Goal: Task Accomplishment & Management: Use online tool/utility

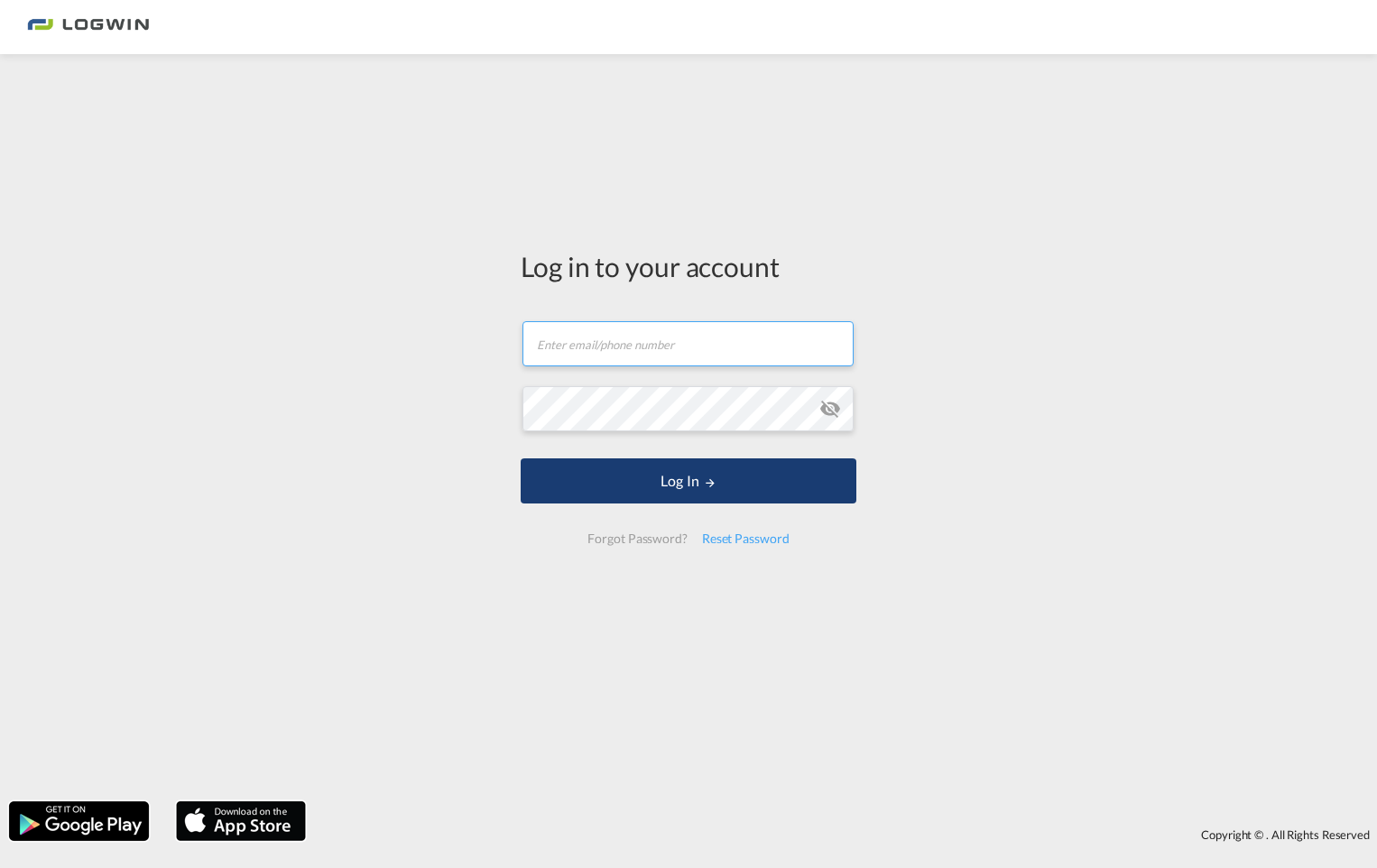
type input "[PERSON_NAME][EMAIL_ADDRESS][PERSON_NAME][DOMAIN_NAME]"
click at [748, 505] on form "[EMAIL_ADDRESS][PERSON_NAME][DOMAIN_NAME] Email field is required Password fiel…" at bounding box center [688, 432] width 336 height 259
click at [741, 471] on button "Log In" at bounding box center [688, 480] width 336 height 45
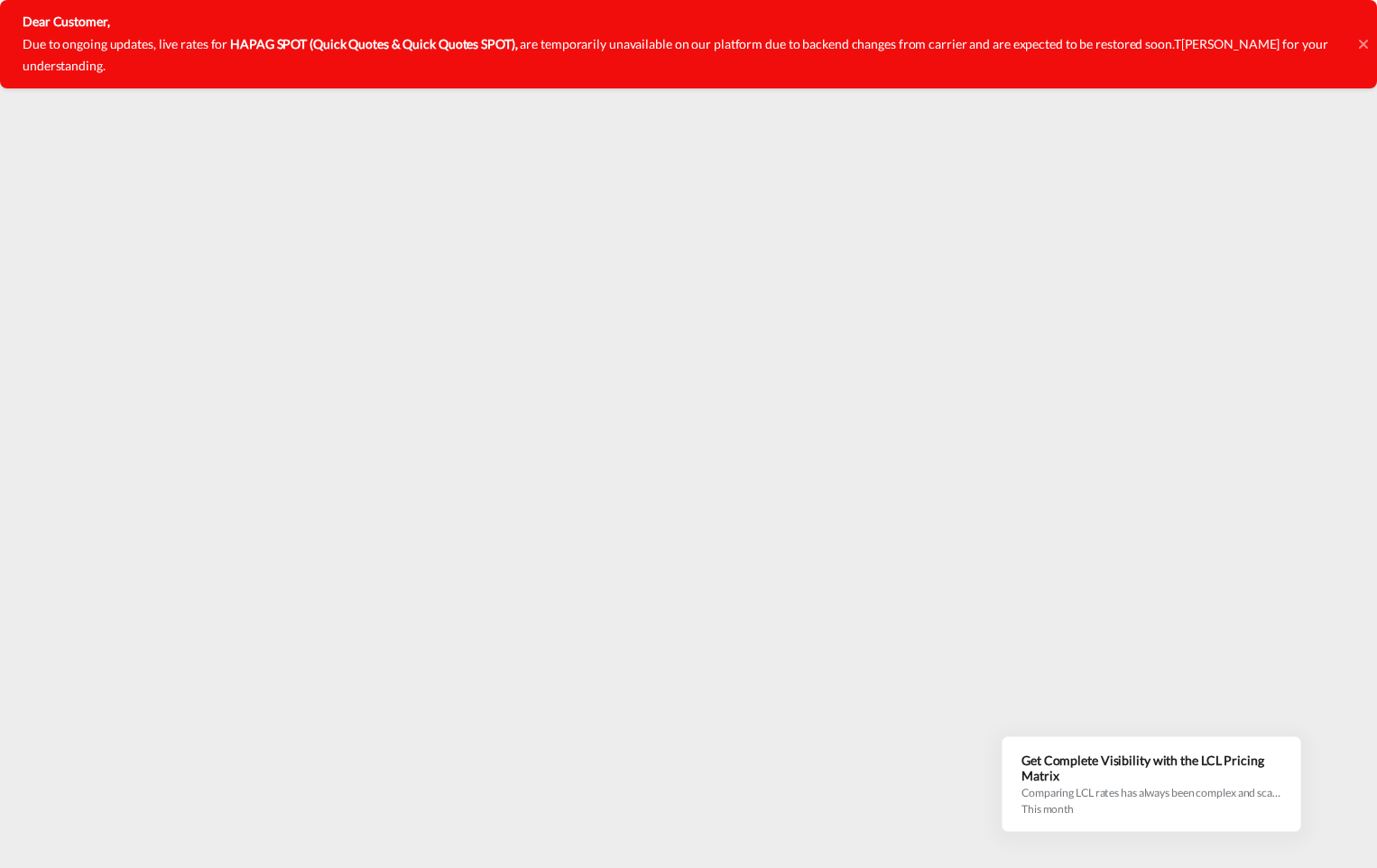
click at [1363, 40] on icon at bounding box center [1362, 44] width 9 height 9
